Goal: Transaction & Acquisition: Download file/media

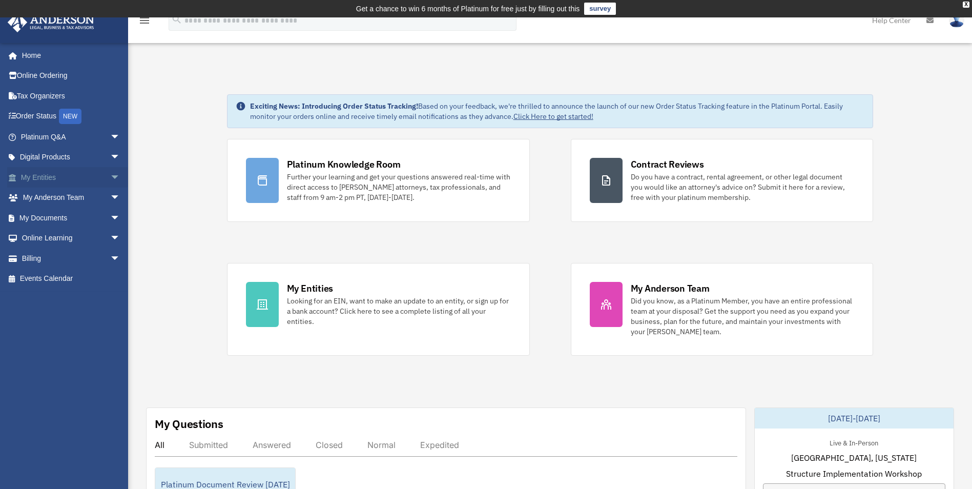
click at [110, 178] on span "arrow_drop_down" at bounding box center [120, 177] width 20 height 21
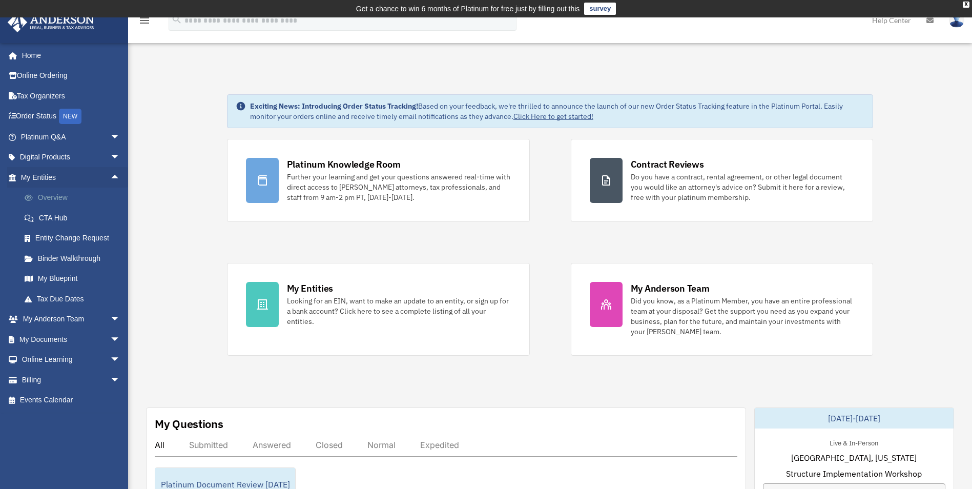
click at [55, 199] on link "Overview" at bounding box center [74, 197] width 121 height 20
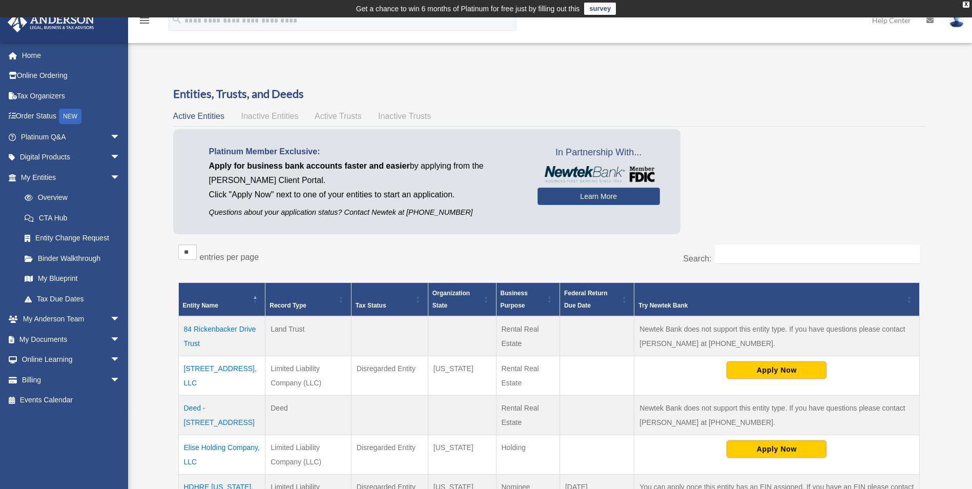
click at [541, 258] on div "** ** ** *** entries per page" at bounding box center [363, 257] width 371 height 26
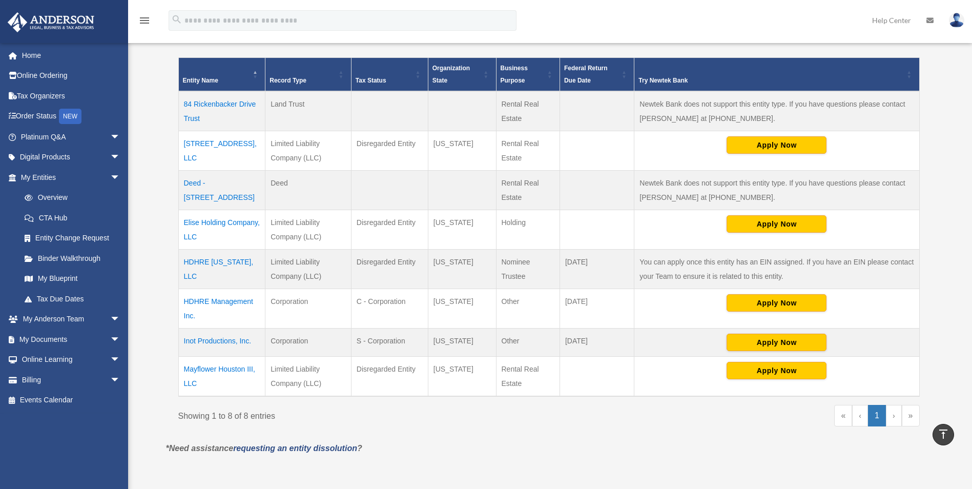
scroll to position [225, 0]
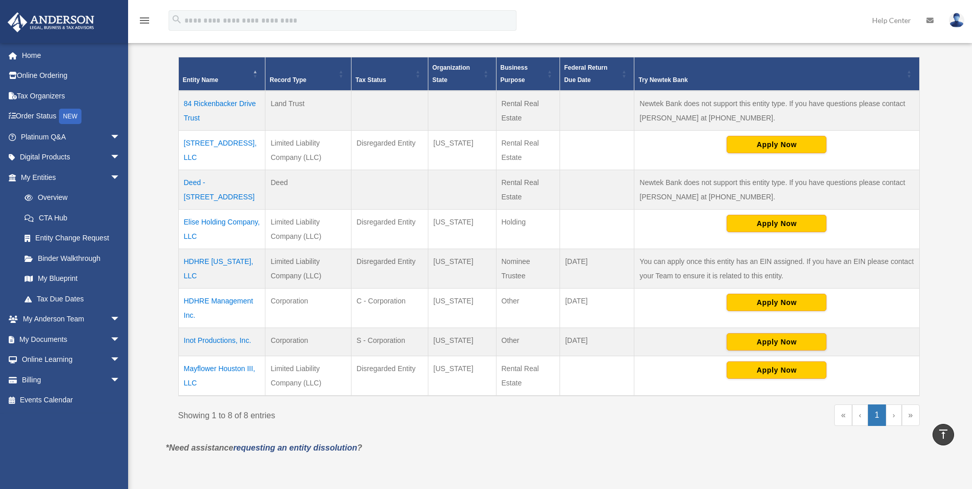
click at [248, 302] on td "HDHRE Management Inc." at bounding box center [221, 307] width 87 height 39
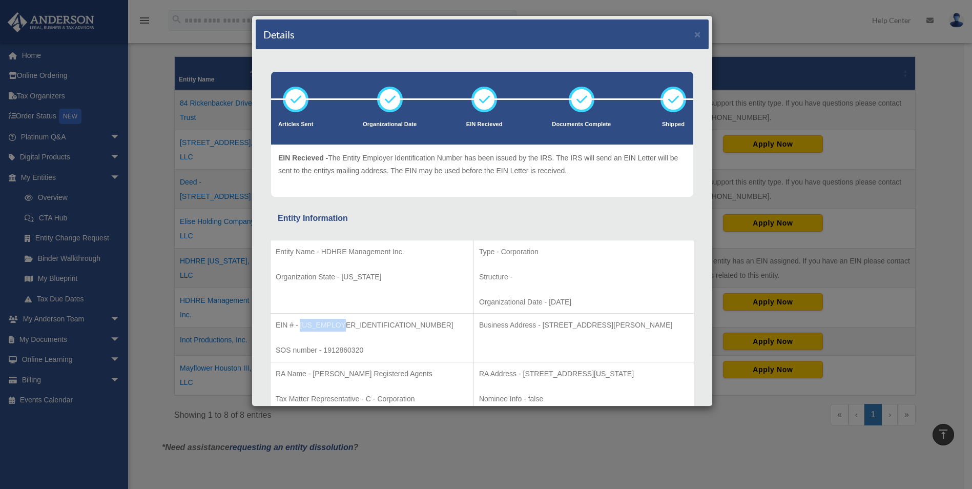
drag, startPoint x: 342, startPoint y: 326, endPoint x: 300, endPoint y: 328, distance: 41.5
click at [300, 328] on p "EIN # - 85-2251666" at bounding box center [372, 325] width 193 height 13
copy p "85-2251666"
drag, startPoint x: 491, startPoint y: 325, endPoint x: 576, endPoint y: 318, distance: 85.3
click at [576, 318] on td "Business Address - 3225 McLeod Dr, Suite 100, Las Vegas, NV 89121" at bounding box center [583, 337] width 220 height 49
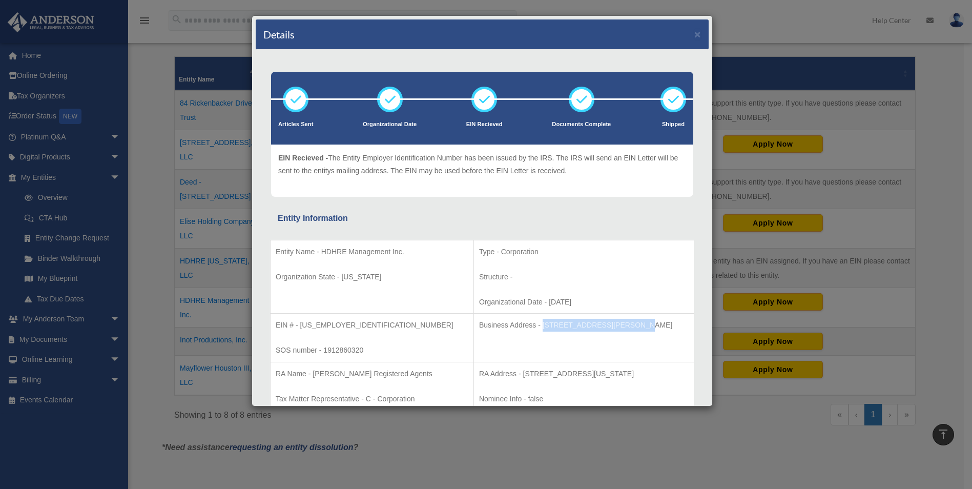
copy p "3225 McLeod Dr, Suite 100"
click at [413, 312] on td "Entity Name - HDHRE Management Inc. Organization State - Oklahoma" at bounding box center [371, 277] width 203 height 74
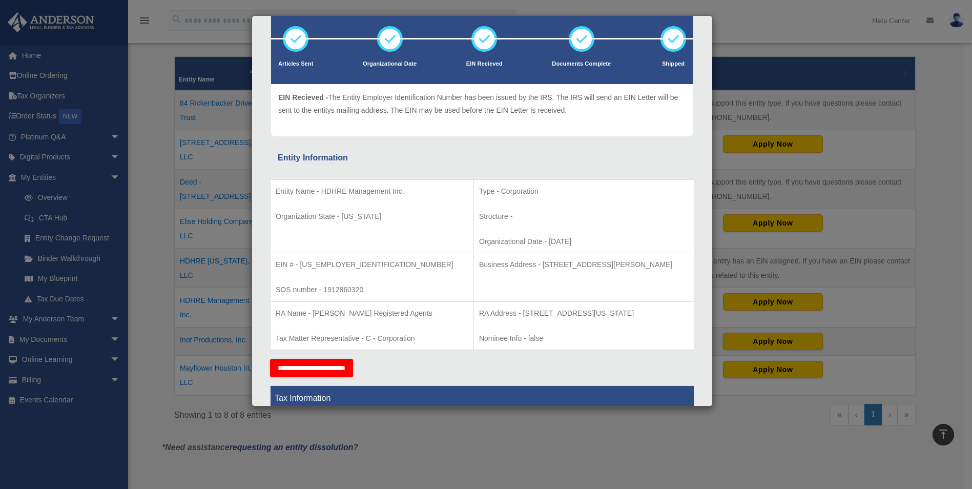
scroll to position [61, 0]
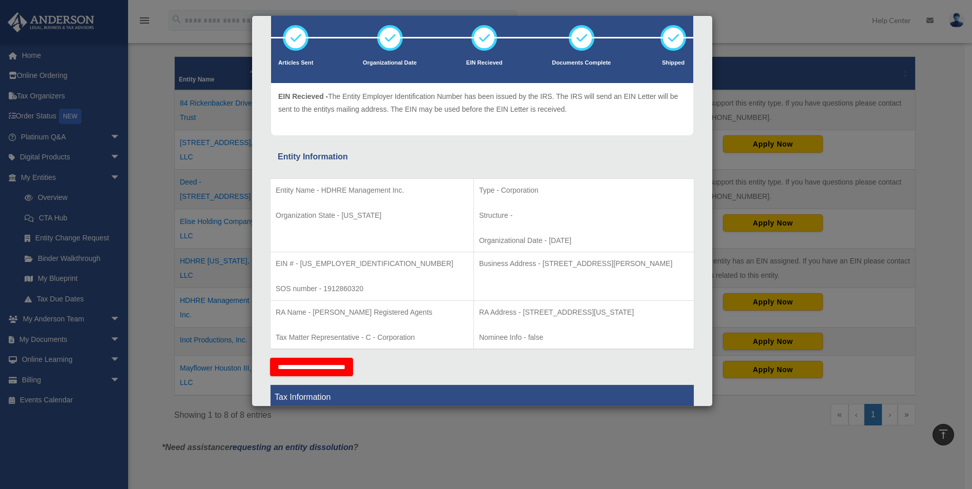
click at [593, 219] on p "Structure -" at bounding box center [583, 215] width 209 height 13
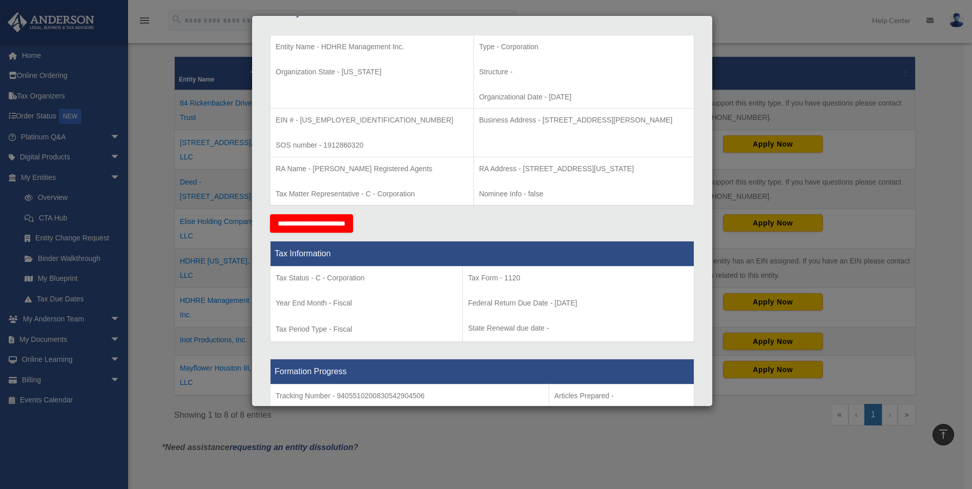
scroll to position [225, 0]
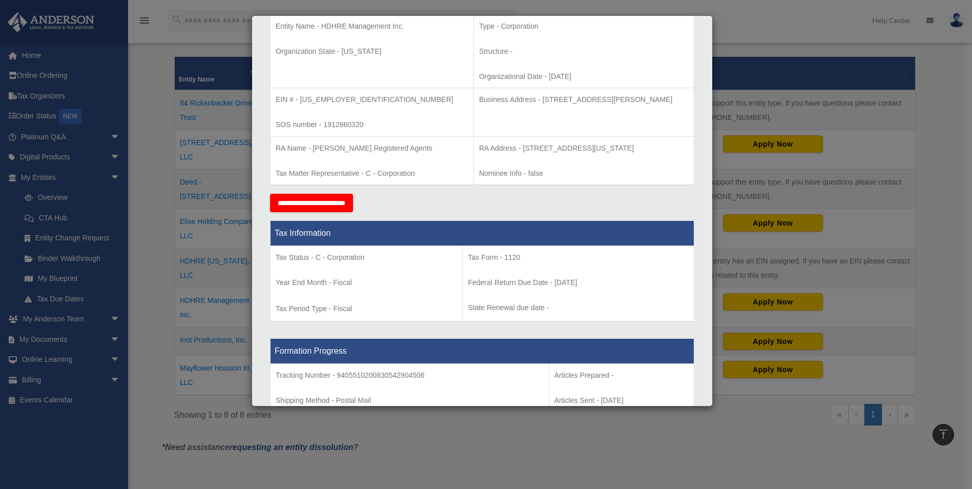
click at [520, 100] on p "Business Address - 3225 McLeod Dr, Suite 100, Las Vegas, NV 89121" at bounding box center [583, 99] width 209 height 13
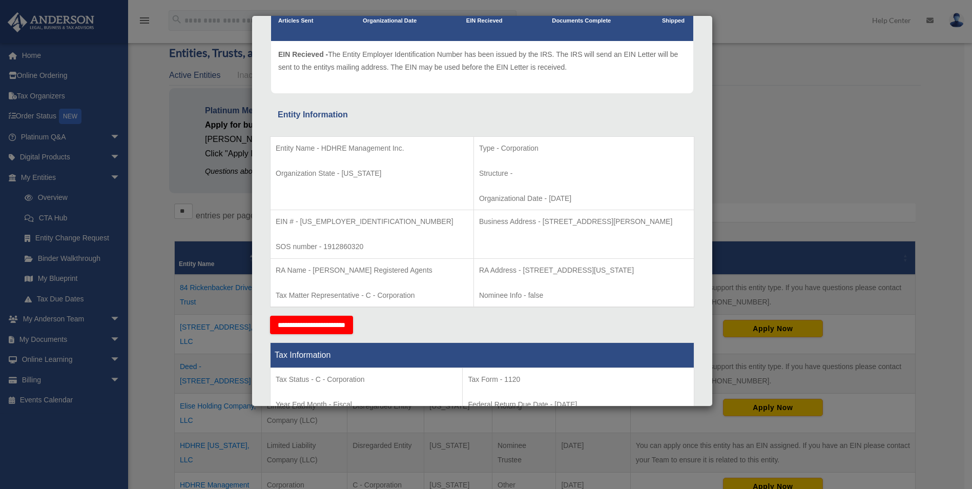
scroll to position [0, 0]
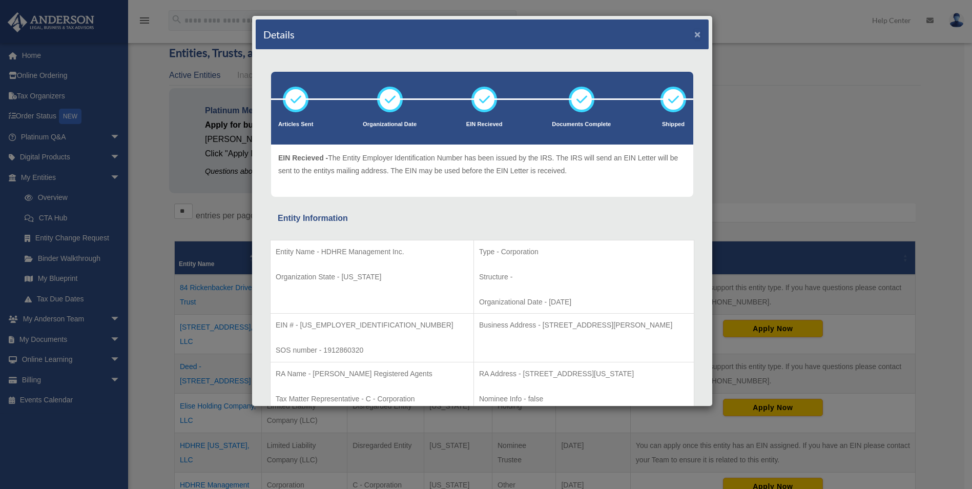
click at [694, 34] on button "×" at bounding box center [697, 34] width 7 height 11
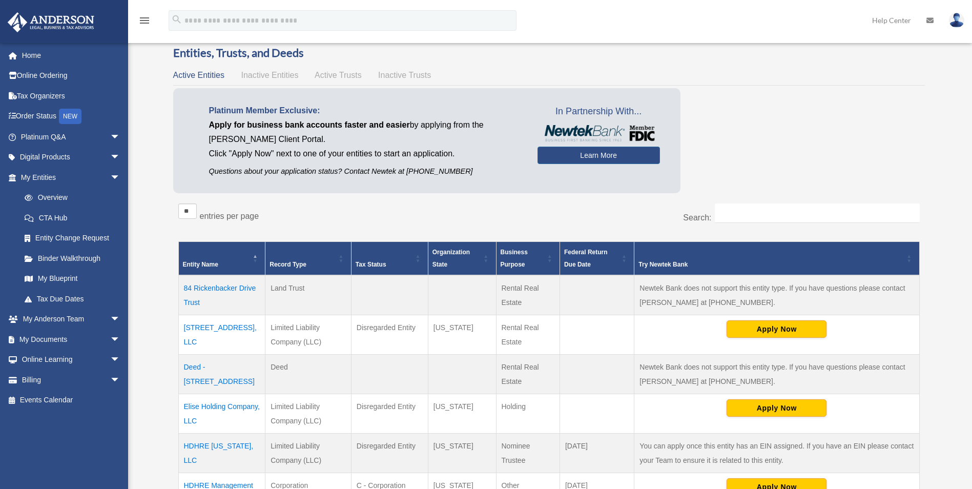
click at [165, 372] on div "Entities, Trusts, and Deeds Active Entities Inactive Entities Active Trusts Ina…" at bounding box center [548, 335] width 781 height 580
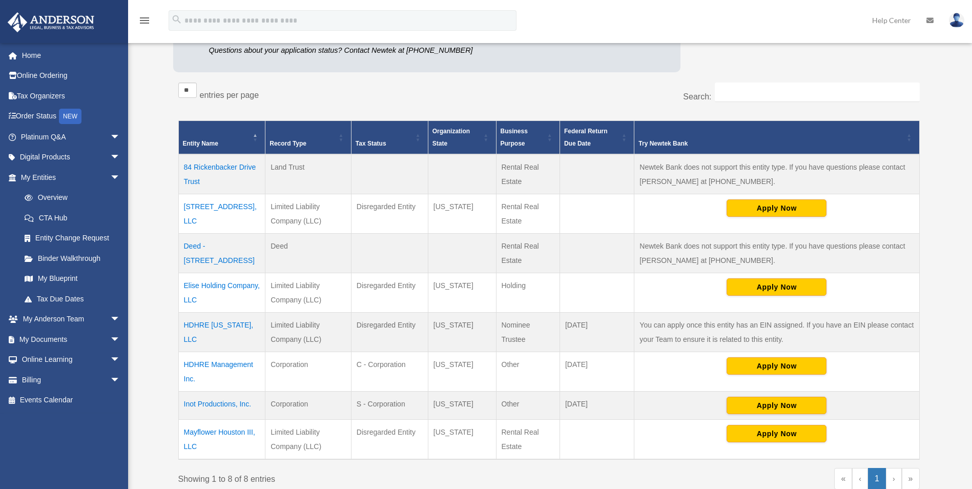
scroll to position [164, 0]
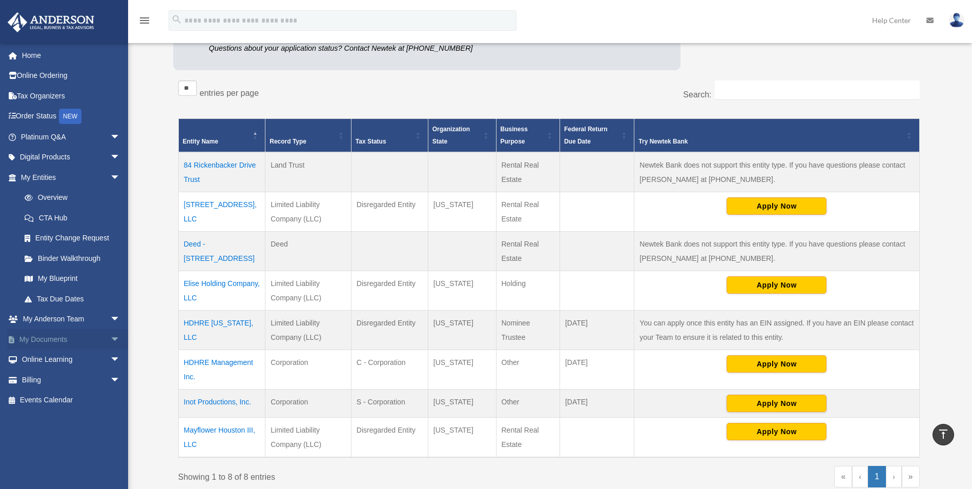
click at [110, 341] on span "arrow_drop_down" at bounding box center [120, 339] width 20 height 21
click at [32, 362] on span at bounding box center [33, 359] width 7 height 7
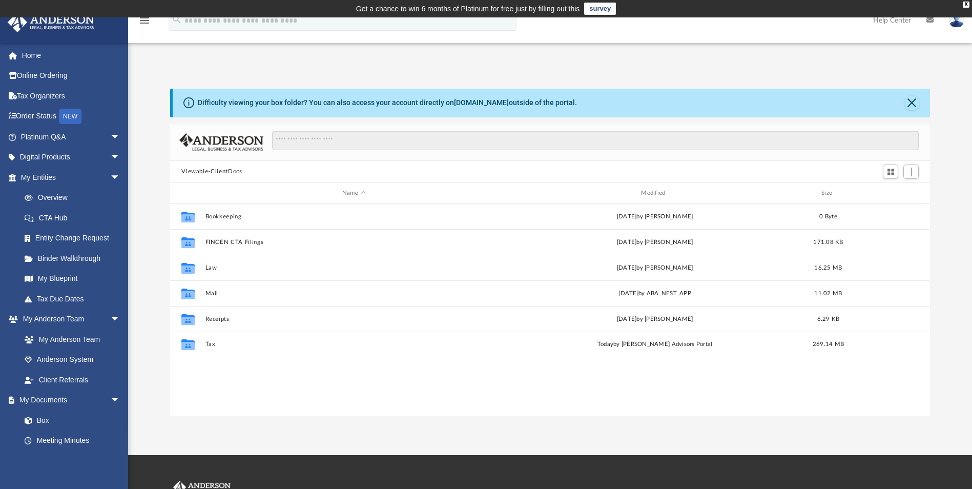
scroll to position [225, 752]
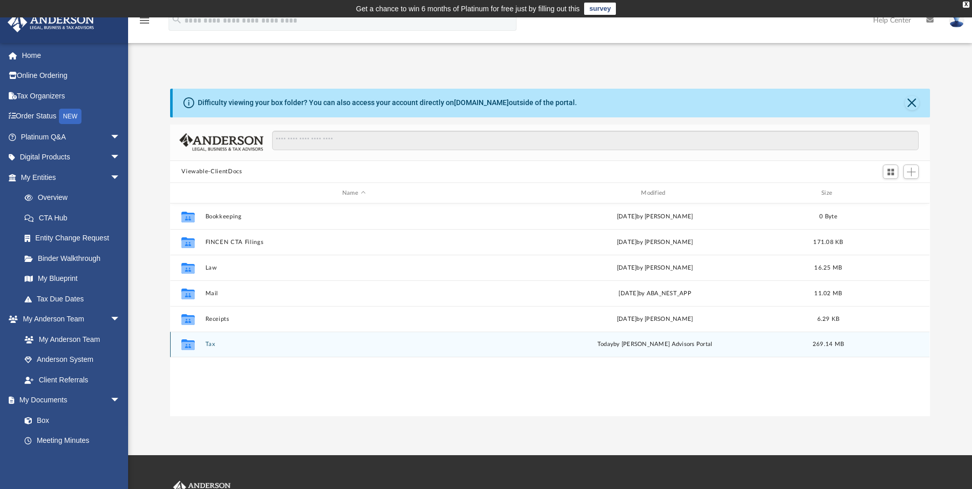
click at [209, 343] on button "Tax" at bounding box center [353, 344] width 297 height 7
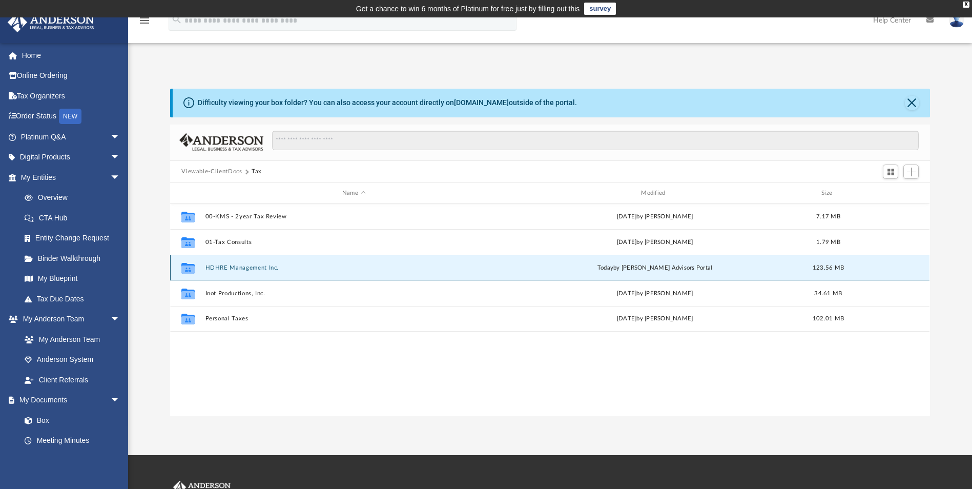
drag, startPoint x: 223, startPoint y: 268, endPoint x: 214, endPoint y: 271, distance: 9.4
click at [214, 271] on div "Collaborated Folder HDHRE Management Inc. today by Anderson Advisors Portal 123…" at bounding box center [549, 268] width 759 height 26
click at [229, 269] on button "HDHRE Management Inc." at bounding box center [353, 267] width 297 height 7
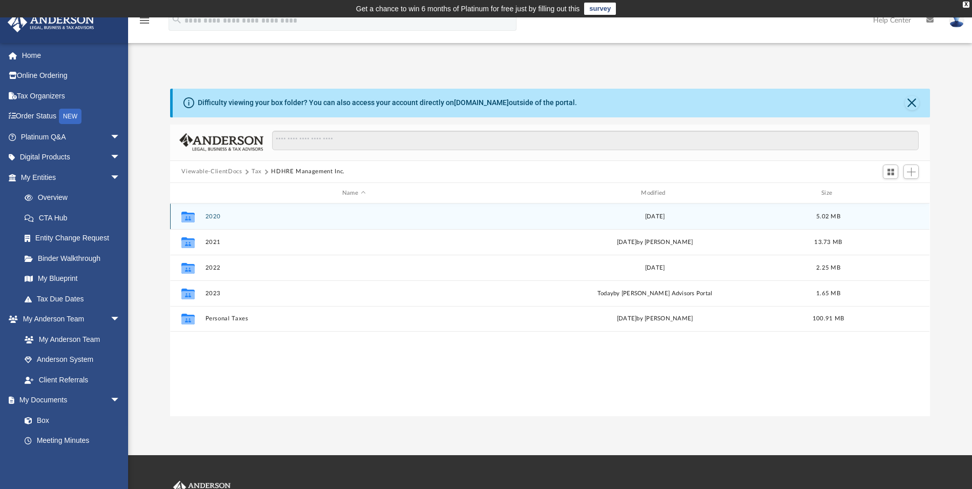
click at [213, 217] on button "2020" at bounding box center [353, 216] width 297 height 7
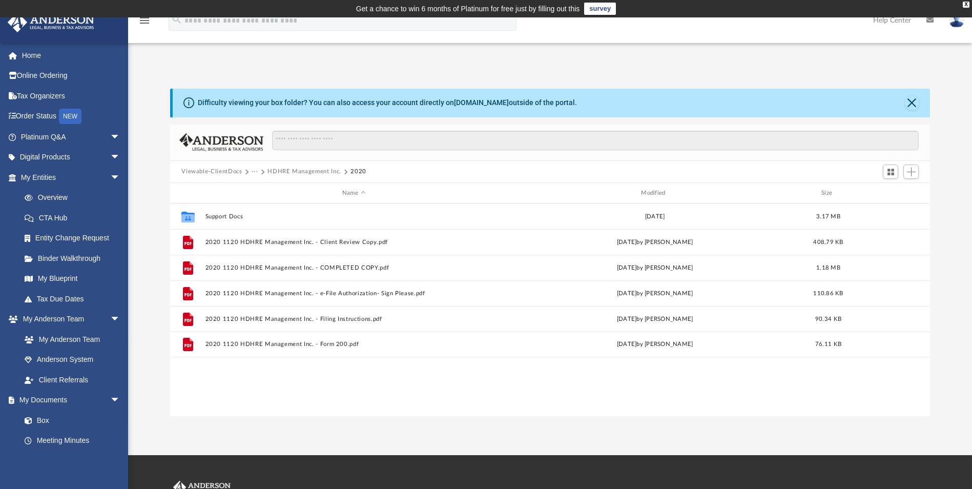
click at [308, 172] on button "HDHRE Management Inc." at bounding box center [304, 171] width 74 height 9
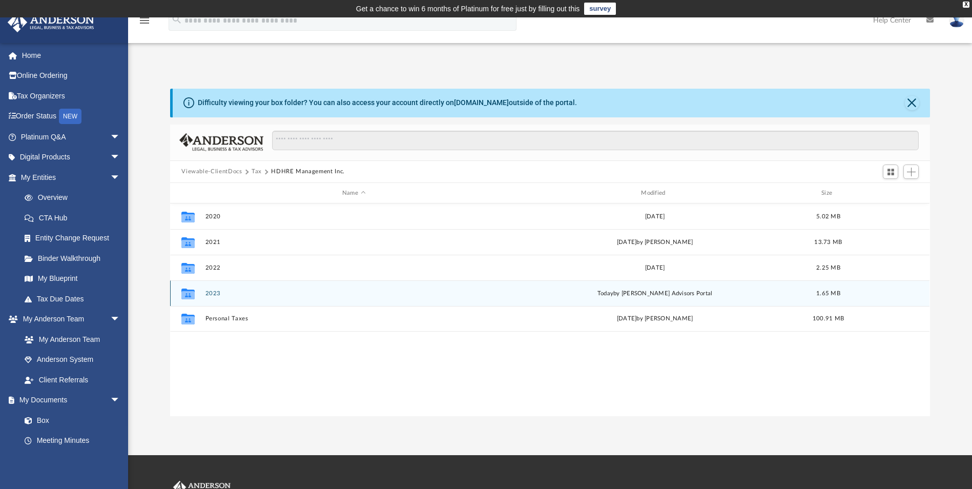
click at [210, 294] on button "2023" at bounding box center [353, 293] width 297 height 7
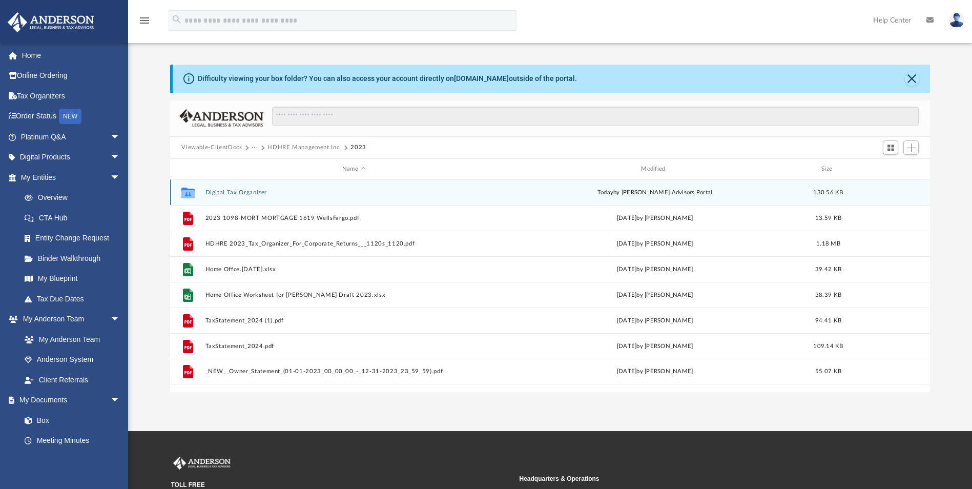
scroll to position [22, 0]
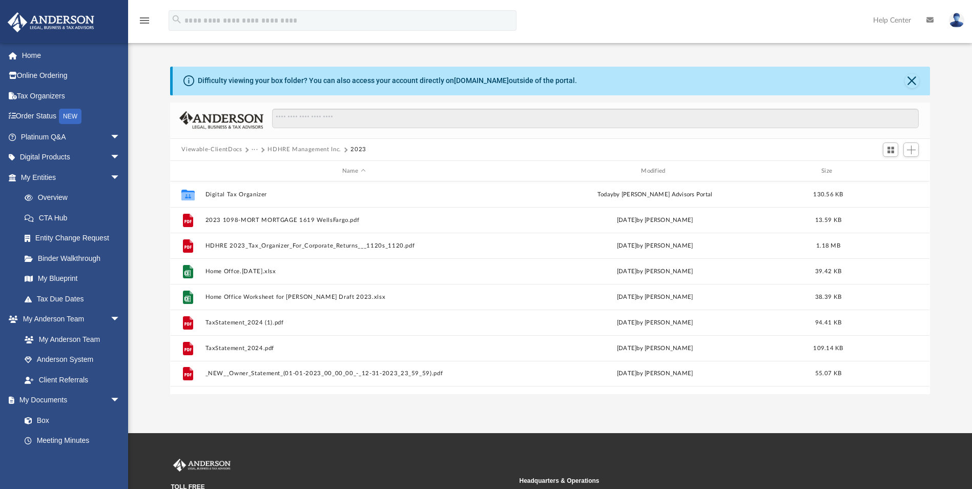
click at [310, 150] on button "HDHRE Management Inc." at bounding box center [304, 149] width 74 height 9
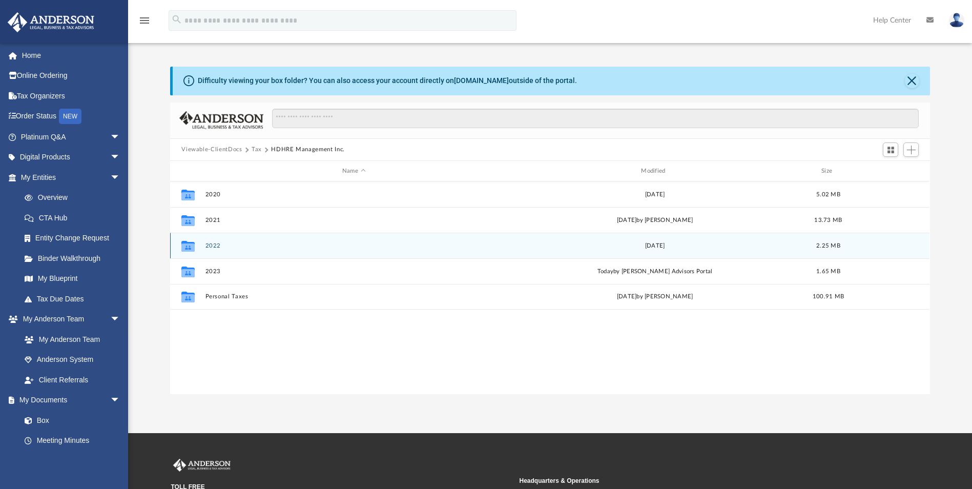
click at [214, 245] on button "2022" at bounding box center [353, 245] width 297 height 7
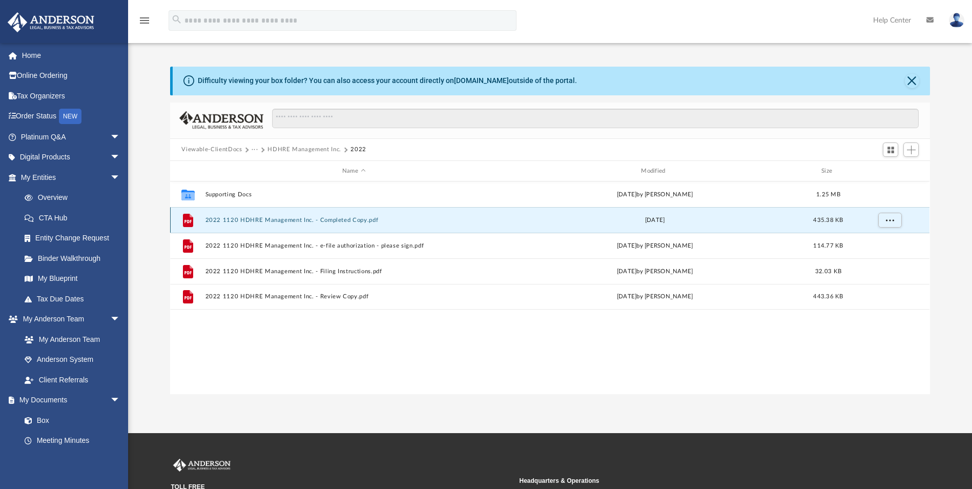
click at [246, 221] on button "2022 1120 HDHRE Management Inc. - Completed Copy.pdf" at bounding box center [353, 220] width 297 height 7
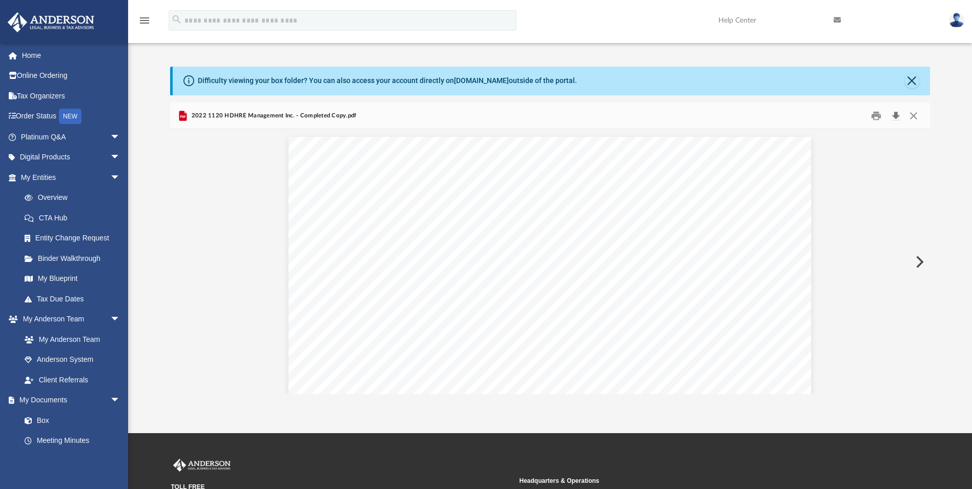
click at [897, 115] on button "Download" at bounding box center [895, 116] width 18 height 16
click at [911, 115] on button "Close" at bounding box center [913, 116] width 18 height 16
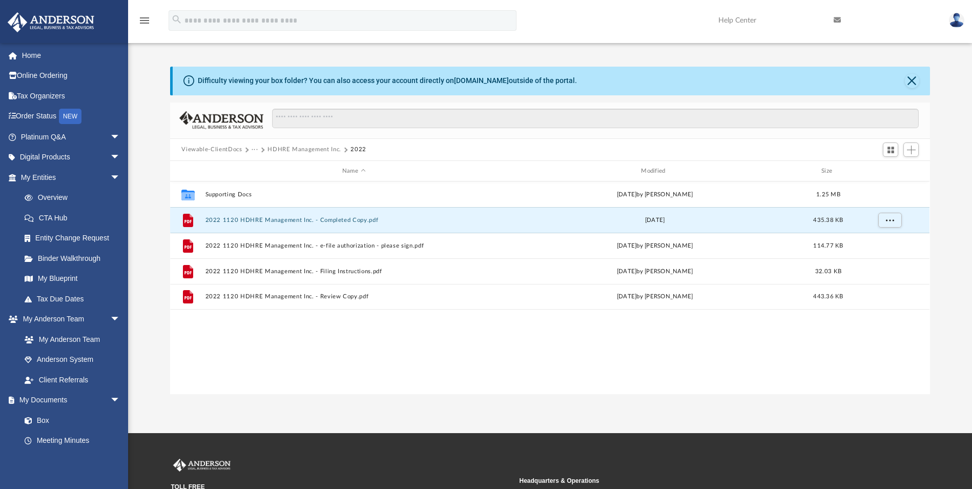
click at [257, 150] on button "···" at bounding box center [254, 149] width 7 height 9
click at [259, 169] on li "Tax" at bounding box center [262, 167] width 10 height 11
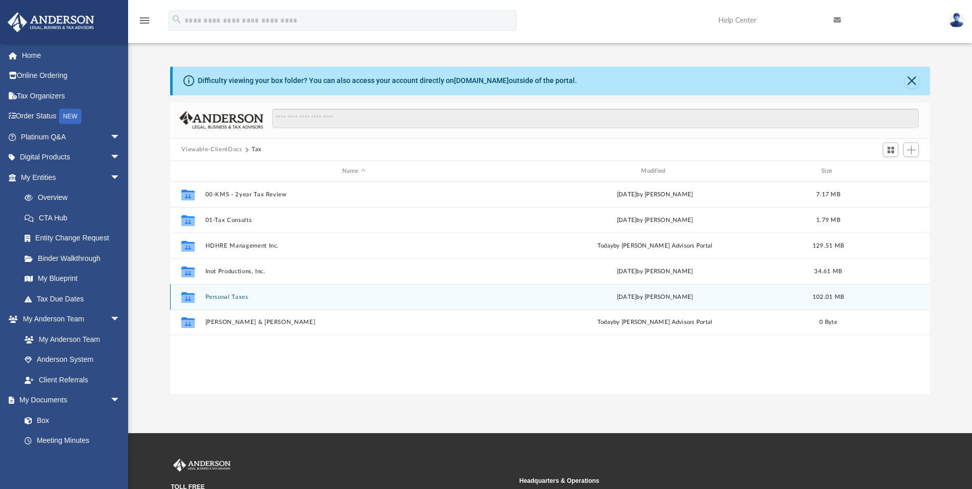
click at [227, 296] on button "Personal Taxes" at bounding box center [353, 296] width 297 height 7
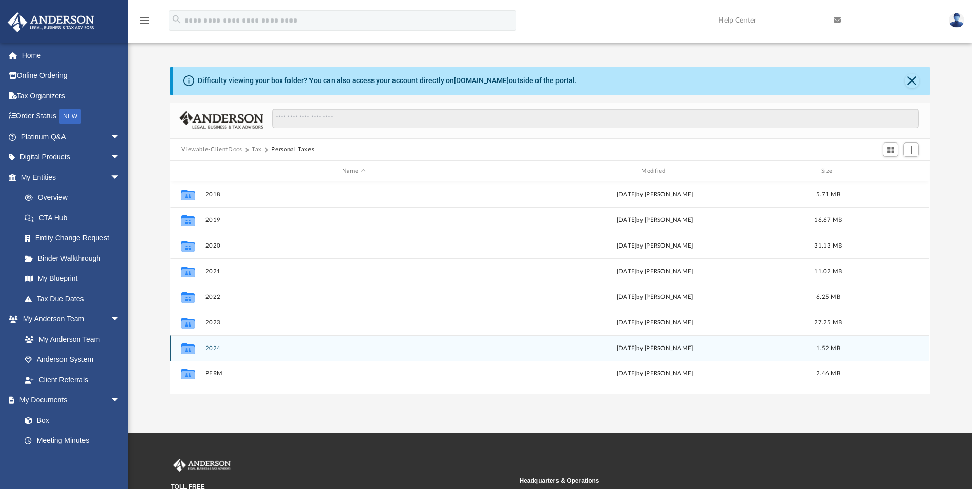
click at [215, 348] on button "2024" at bounding box center [353, 348] width 297 height 7
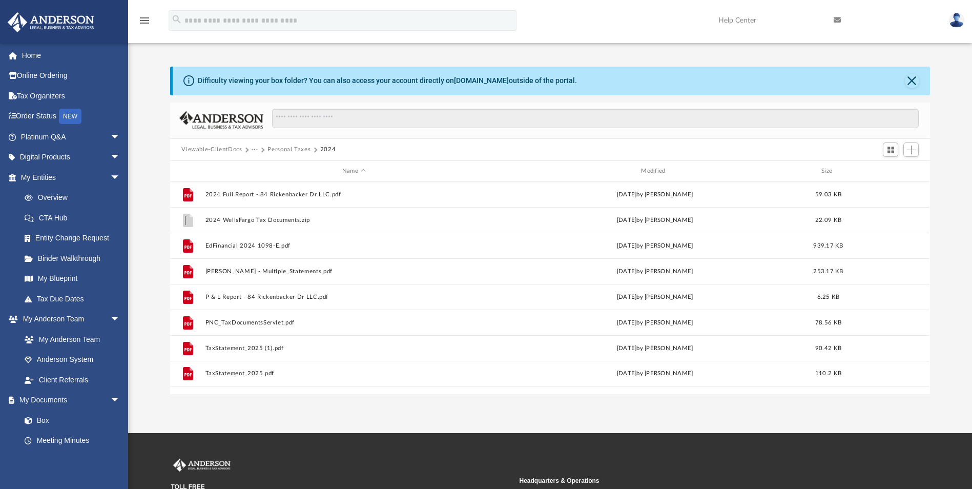
click at [285, 149] on button "Personal Taxes" at bounding box center [288, 149] width 43 height 9
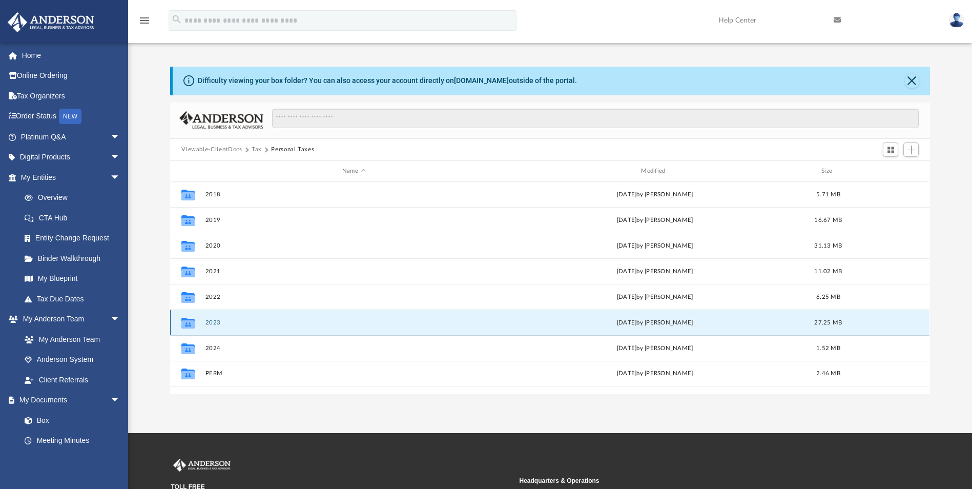
click at [210, 323] on button "2023" at bounding box center [353, 322] width 297 height 7
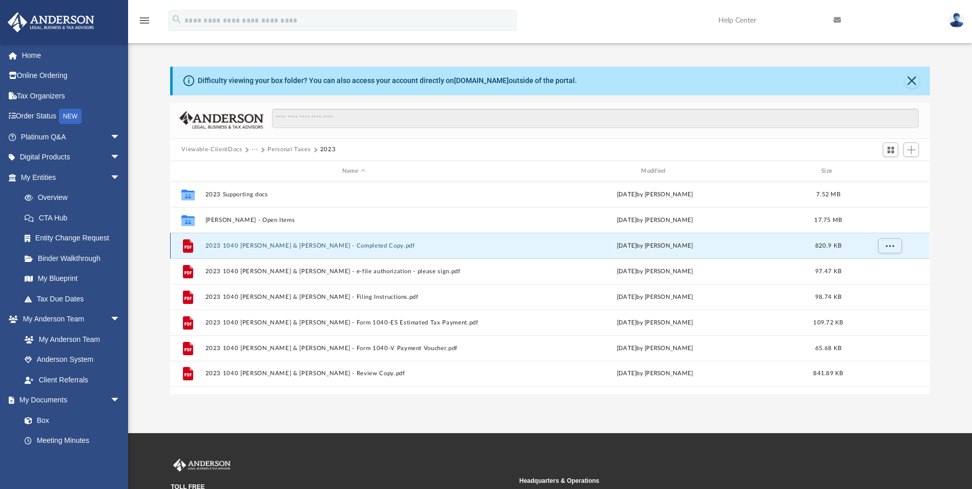
click at [295, 243] on button "2023 1040 [PERSON_NAME] & [PERSON_NAME] - Completed Copy.pdf" at bounding box center [353, 245] width 297 height 7
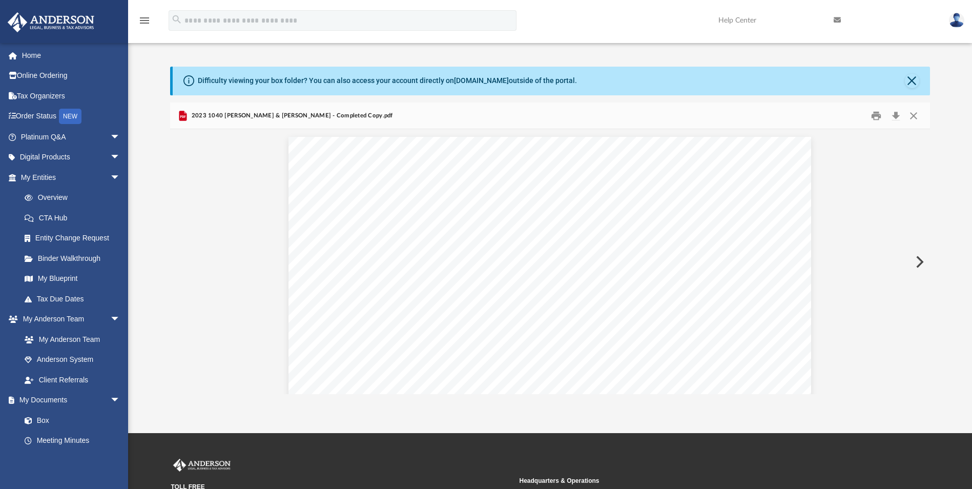
scroll to position [691, 0]
click at [897, 116] on button "Download" at bounding box center [895, 116] width 18 height 16
click at [915, 120] on button "Close" at bounding box center [913, 116] width 18 height 16
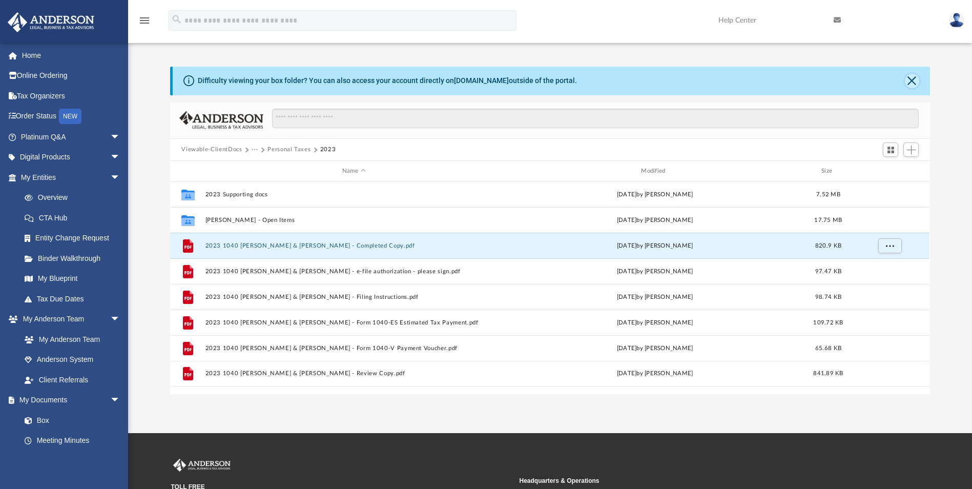
click at [914, 80] on button "Close" at bounding box center [911, 81] width 14 height 14
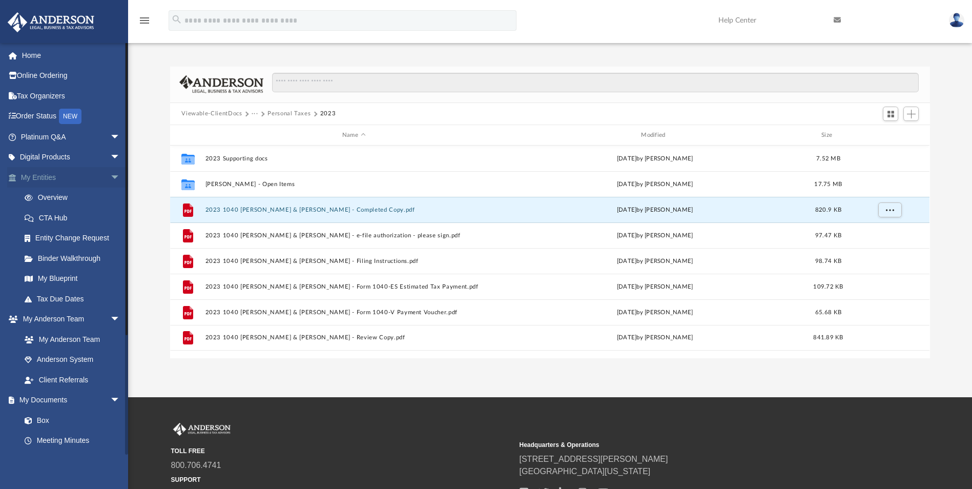
click at [47, 178] on link "My Entities arrow_drop_down" at bounding box center [71, 177] width 129 height 20
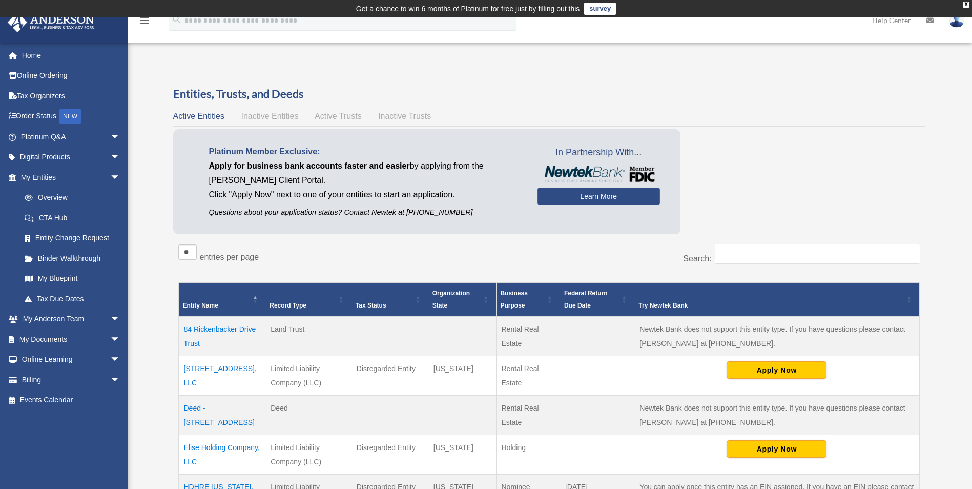
click at [160, 328] on div "Entities, Trusts, and Deeds Active Entities Inactive Entities Active Trusts Ina…" at bounding box center [548, 376] width 781 height 580
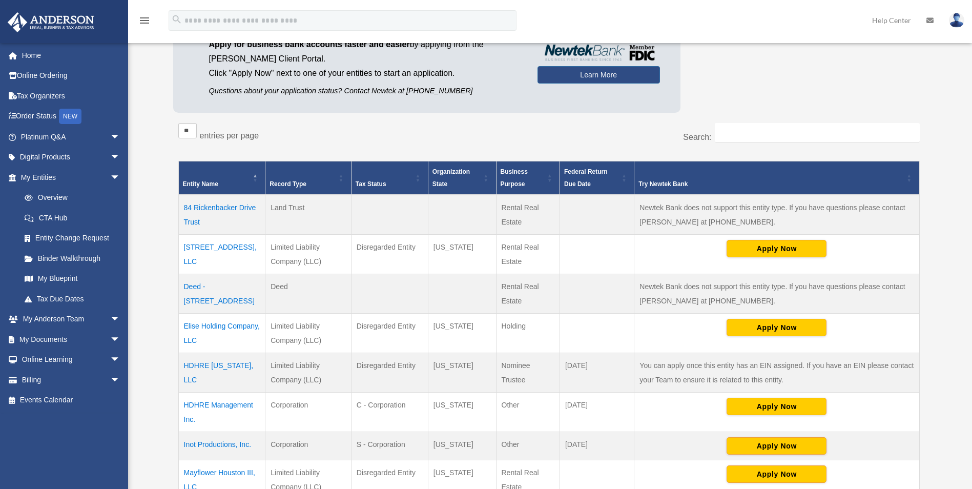
scroll to position [123, 0]
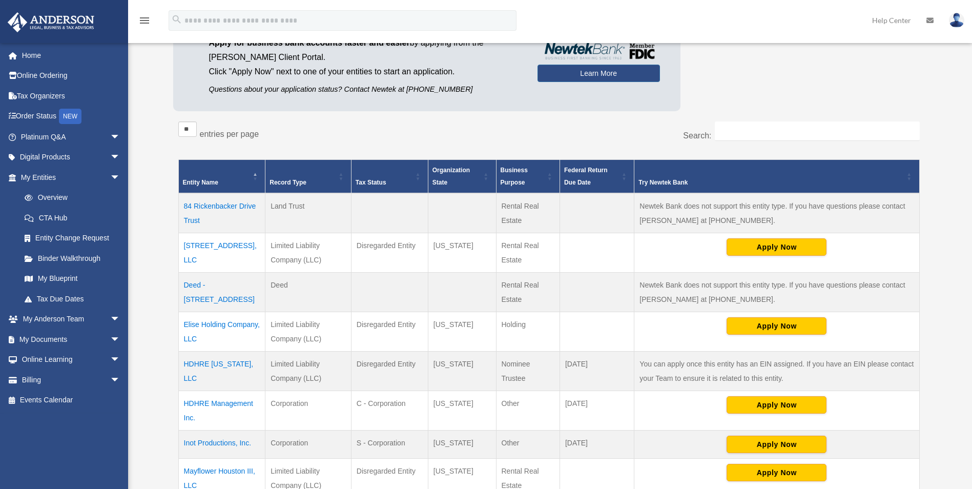
click at [209, 241] on td "84 Rickenbacker Drive, LLC" at bounding box center [221, 252] width 87 height 39
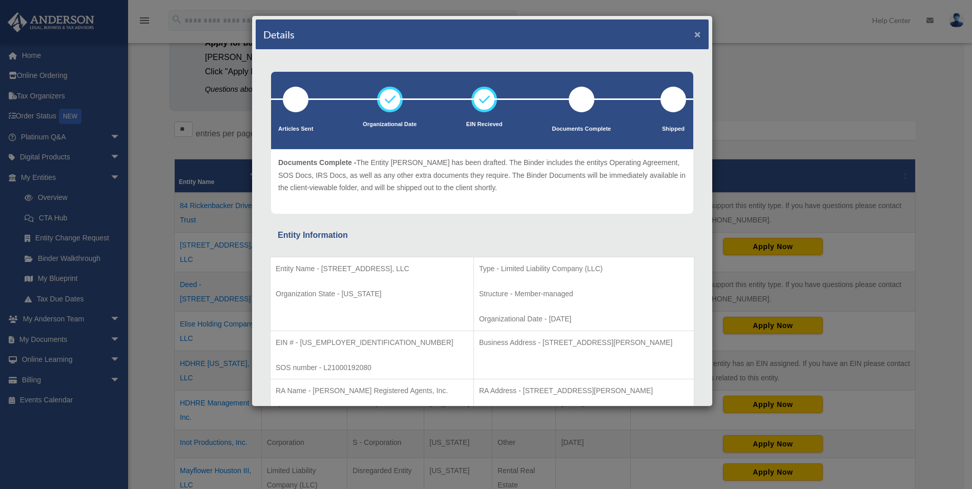
click at [694, 35] on button "×" at bounding box center [697, 34] width 7 height 11
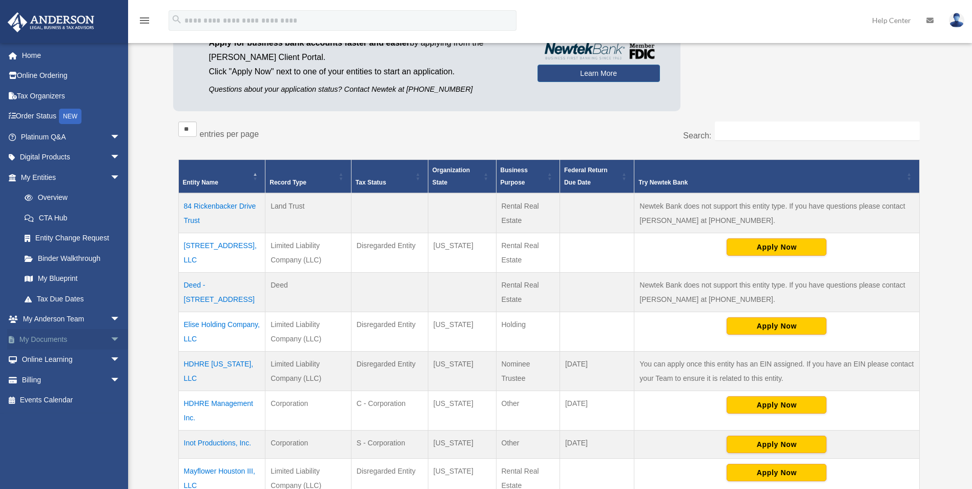
click at [42, 341] on link "My Documents arrow_drop_down" at bounding box center [71, 339] width 129 height 20
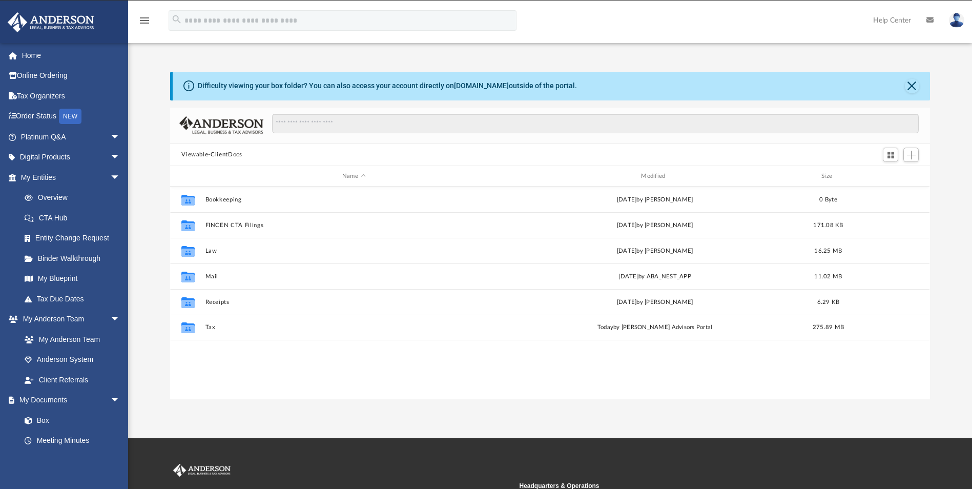
scroll to position [225, 752]
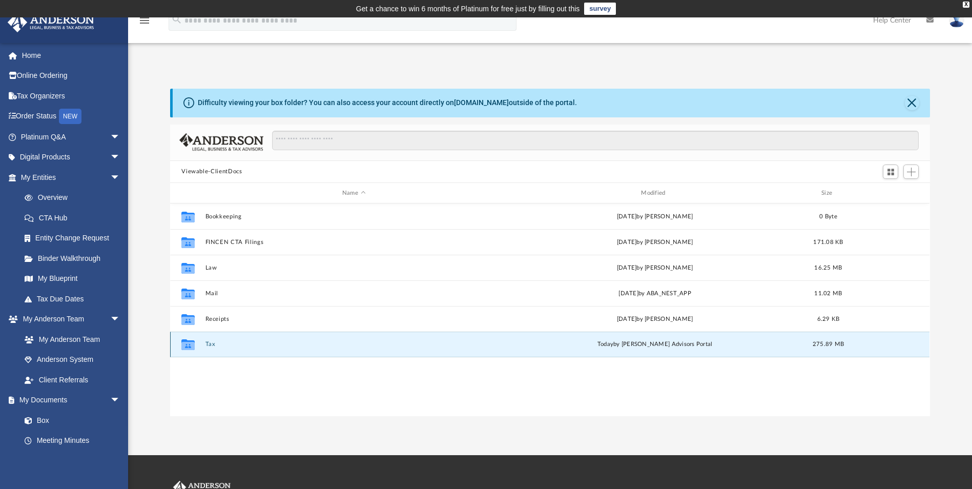
click at [208, 345] on button "Tax" at bounding box center [353, 344] width 297 height 7
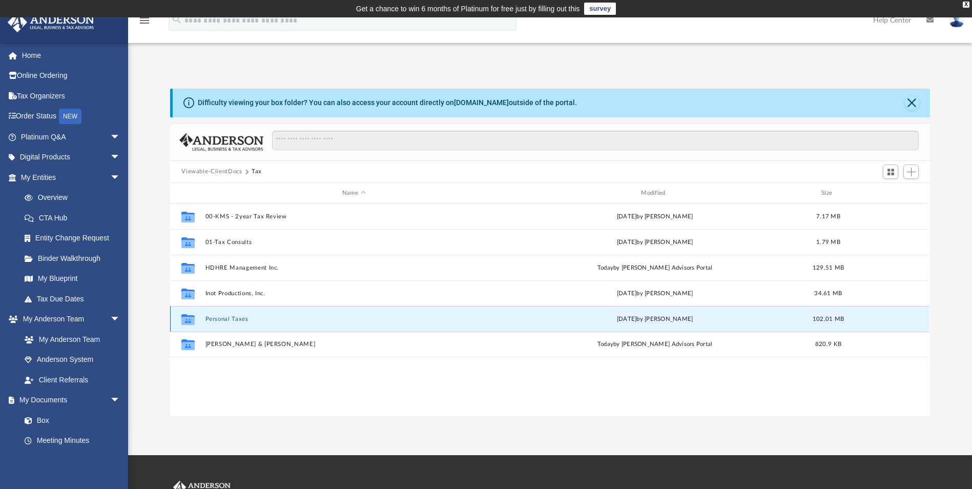
click at [229, 318] on button "Personal Taxes" at bounding box center [353, 318] width 297 height 7
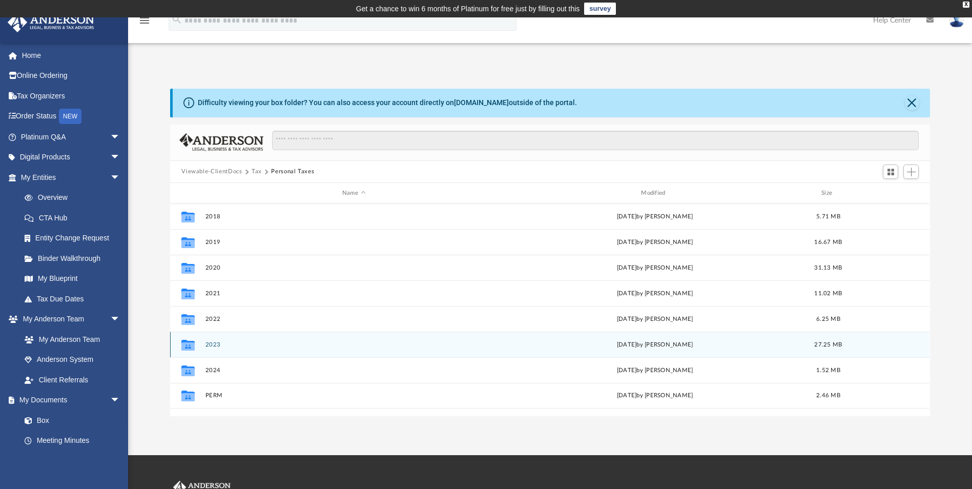
click at [218, 344] on button "2023" at bounding box center [353, 344] width 297 height 7
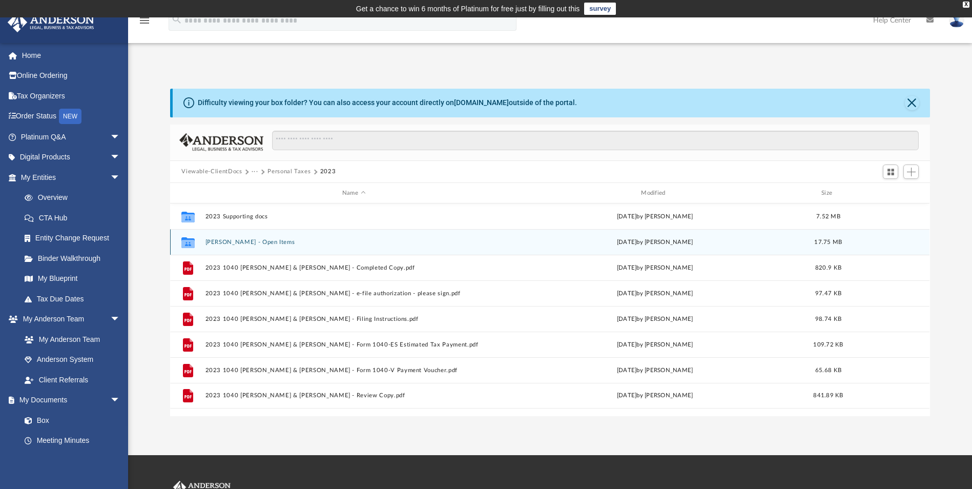
click at [233, 242] on button "[PERSON_NAME] - Open Items" at bounding box center [353, 242] width 297 height 7
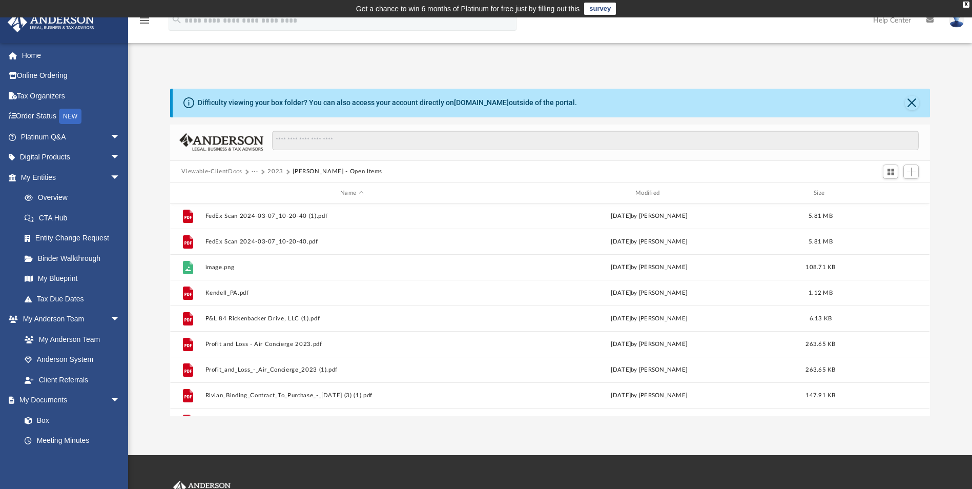
scroll to position [183, 0]
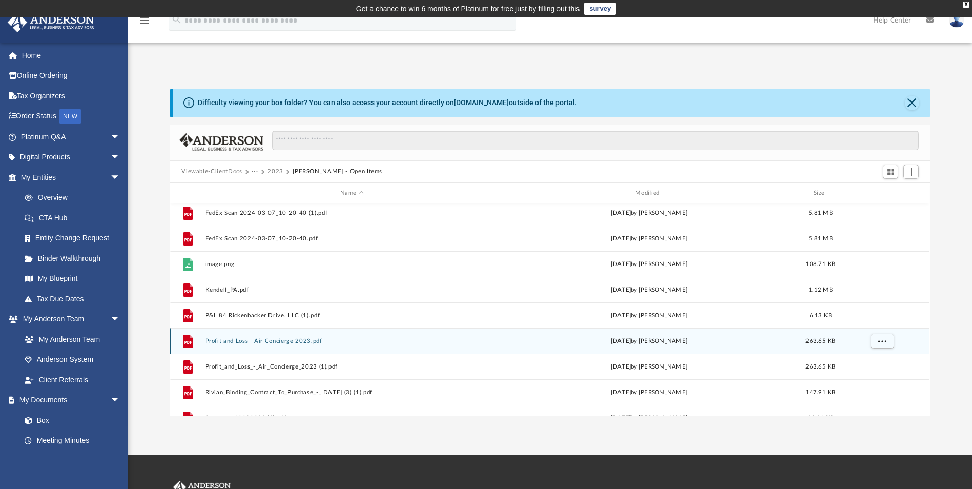
click at [272, 343] on button "Profit and Loss - Air Concierge 2023.pdf" at bounding box center [351, 341] width 293 height 7
